Goal: Task Accomplishment & Management: Use online tool/utility

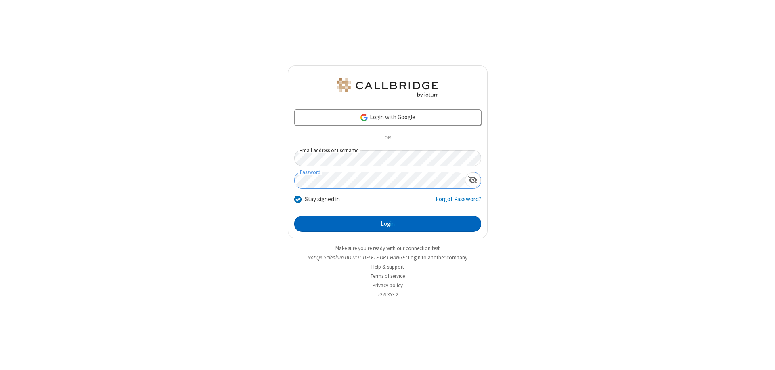
click at [388, 224] on button "Login" at bounding box center [387, 224] width 187 height 16
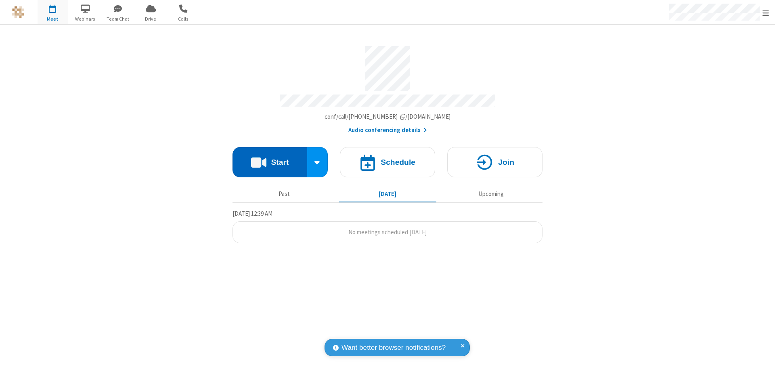
click at [270, 158] on button "Start" at bounding box center [270, 162] width 75 height 30
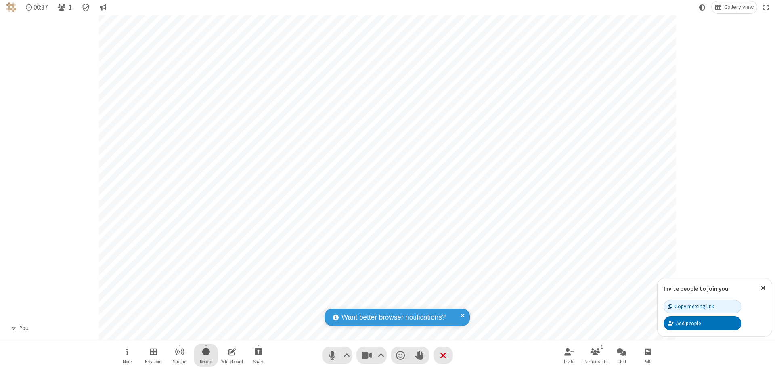
click at [206, 355] on span "Start recording" at bounding box center [206, 352] width 8 height 10
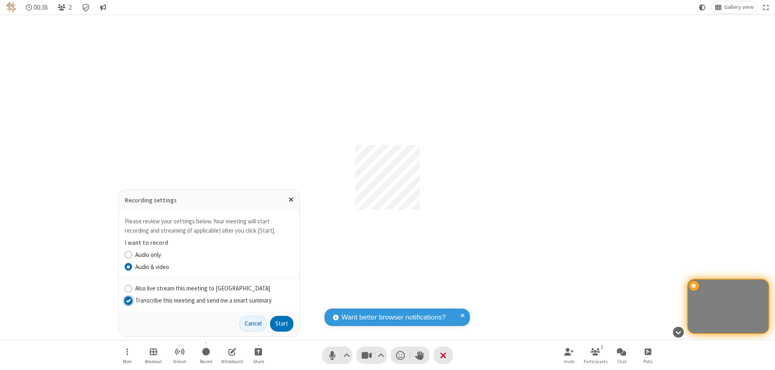
click at [128, 300] on input "Transcribe this meeting and send me a smart summary" at bounding box center [129, 300] width 8 height 8
click at [214, 254] on label "Audio only" at bounding box center [214, 254] width 158 height 9
click at [132, 254] on input "Audio only" at bounding box center [129, 254] width 8 height 8
click at [128, 288] on input "Also live stream this meeting to [GEOGRAPHIC_DATA]" at bounding box center [129, 288] width 8 height 8
click at [282, 324] on button "Start" at bounding box center [281, 324] width 23 height 16
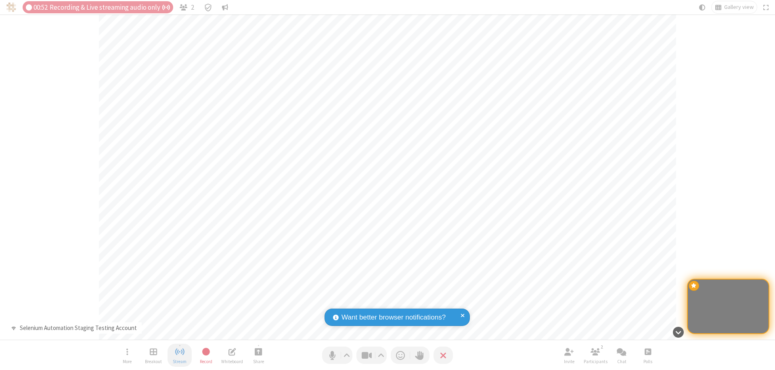
click at [180, 355] on span "Stop streaming" at bounding box center [180, 352] width 10 height 10
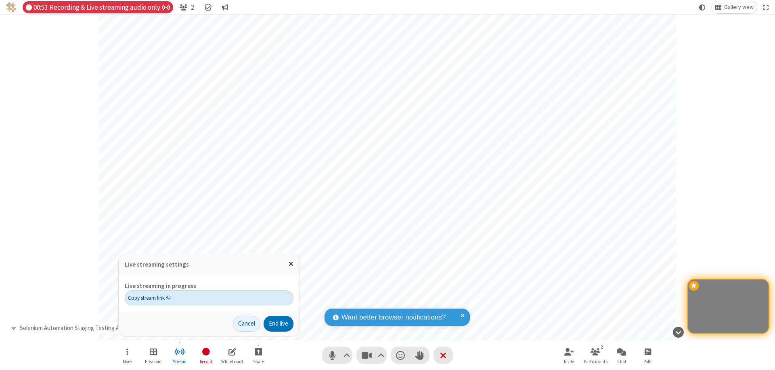
click at [149, 298] on span "Copy stream link" at bounding box center [149, 298] width 43 height 8
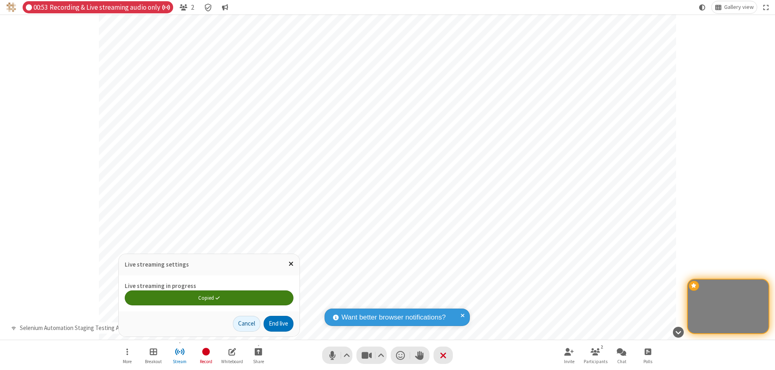
click at [291, 264] on span "Close popover" at bounding box center [291, 263] width 5 height 7
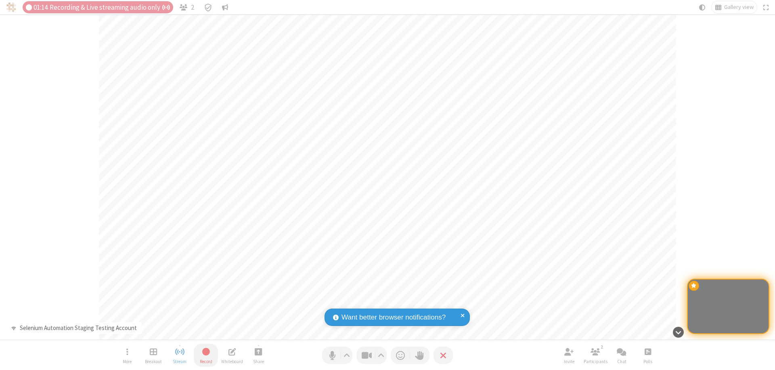
click at [206, 355] on span "Stop recording" at bounding box center [206, 352] width 9 height 10
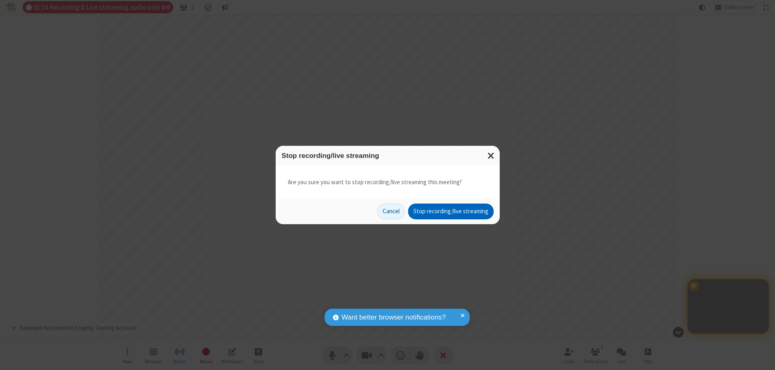
click at [451, 211] on button "Stop recording/live streaming" at bounding box center [451, 212] width 86 height 16
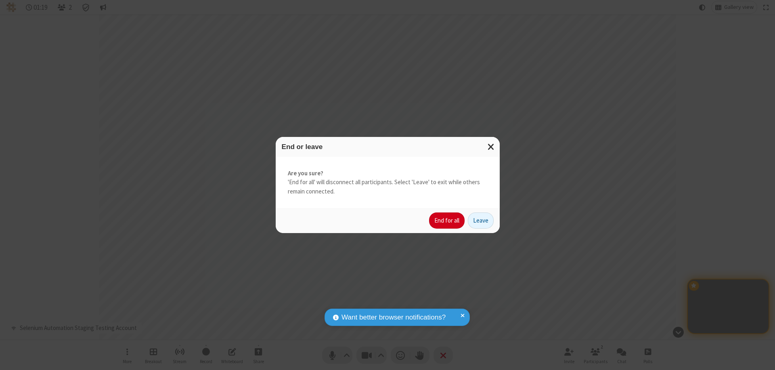
click at [448, 221] on button "End for all" at bounding box center [447, 220] width 36 height 16
